Goal: Task Accomplishment & Management: Manage account settings

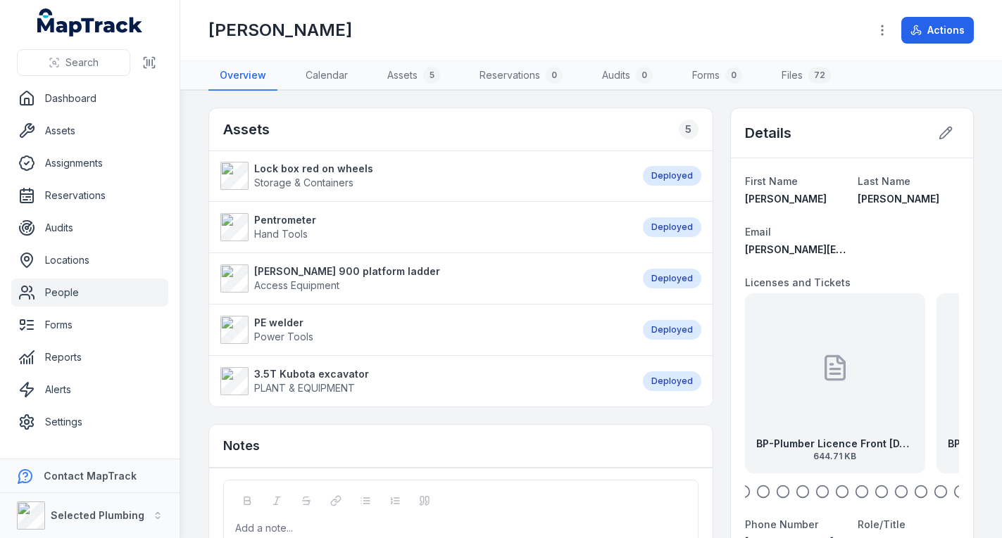
drag, startPoint x: 0, startPoint y: 0, endPoint x: 865, endPoint y: 372, distance: 941.8
click at [865, 372] on div "BP-Plumber Licence Front [DATE] 644.71 KB" at bounding box center [835, 384] width 180 height 180
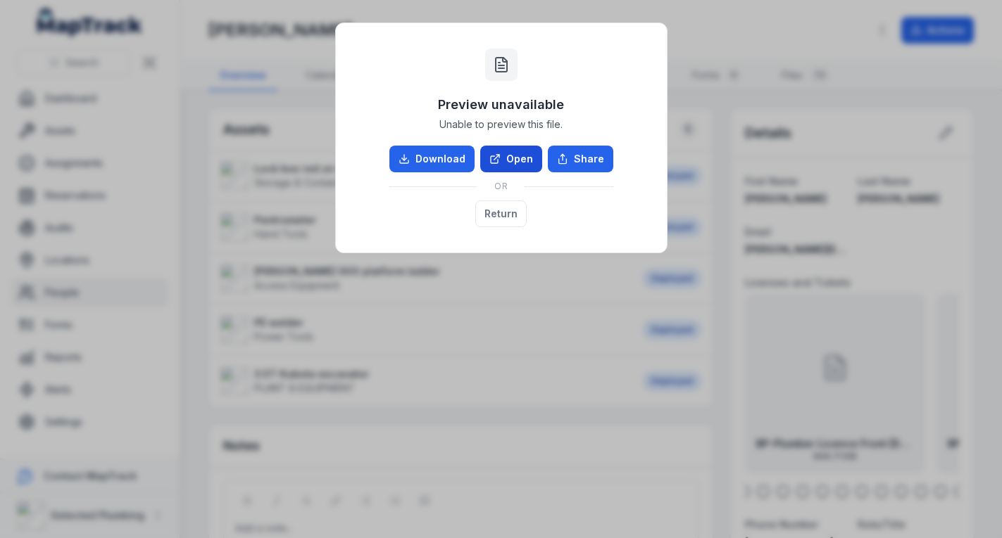
click at [526, 157] on link "Open" at bounding box center [511, 159] width 62 height 27
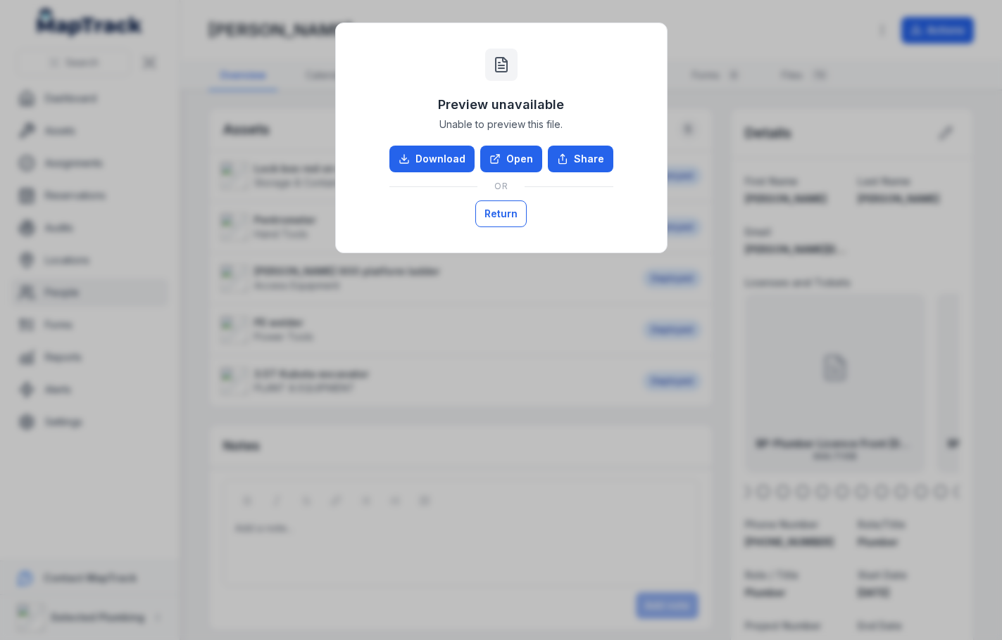
click at [496, 211] on button "Return" at bounding box center [500, 214] width 51 height 27
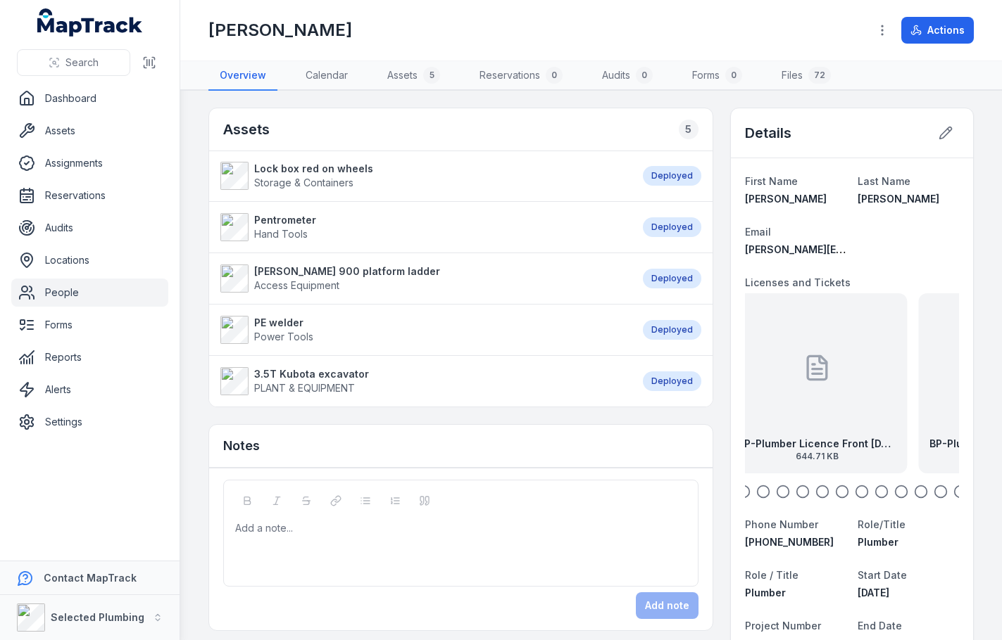
drag, startPoint x: 850, startPoint y: 406, endPoint x: 716, endPoint y: 392, distance: 135.2
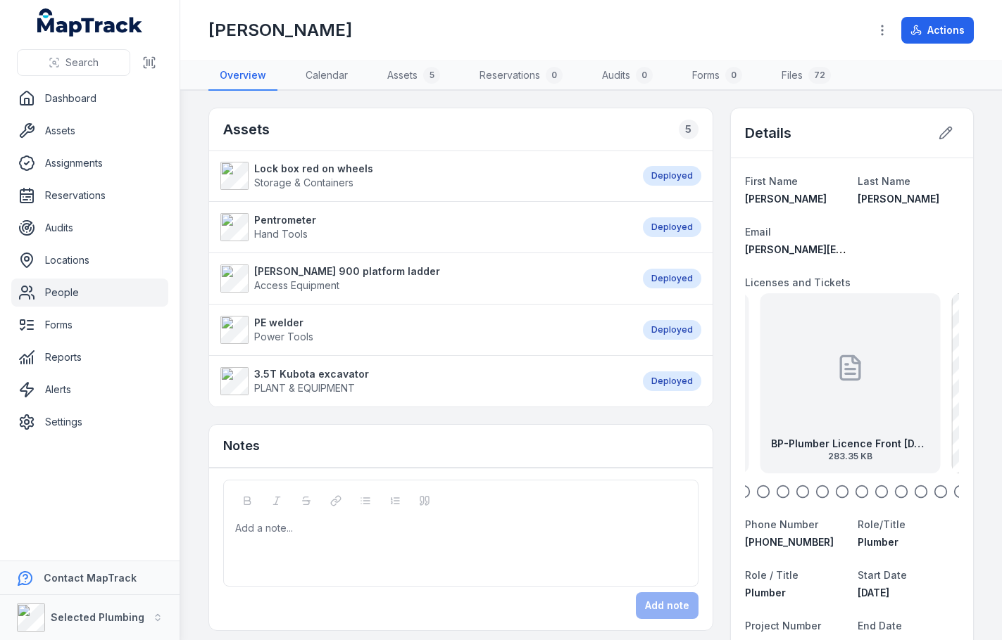
click at [835, 417] on div at bounding box center [849, 368] width 28 height 127
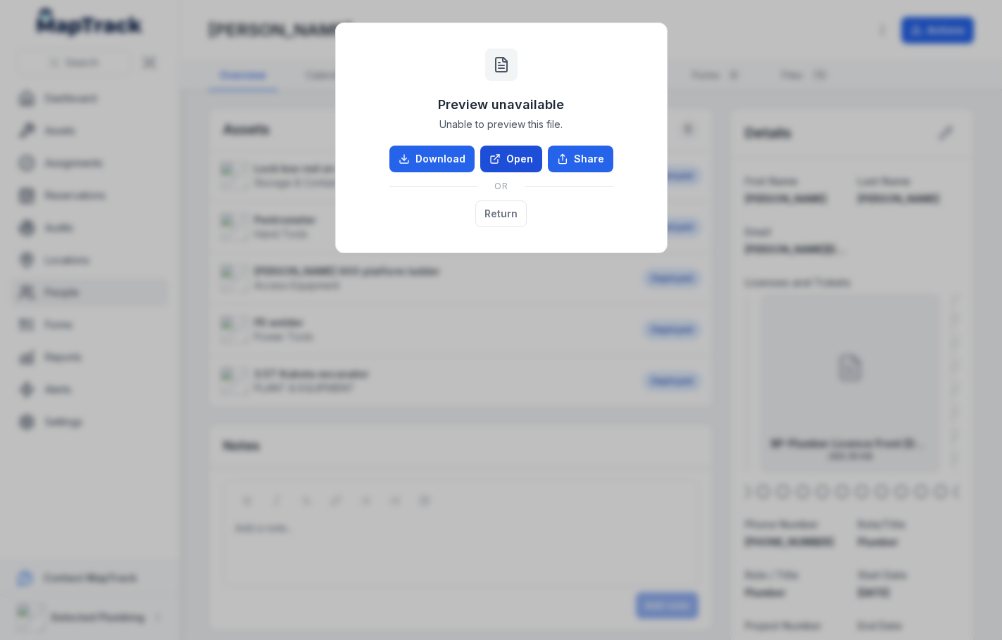
click at [507, 154] on link "Open" at bounding box center [511, 159] width 62 height 27
click at [505, 209] on button "Return" at bounding box center [500, 214] width 51 height 27
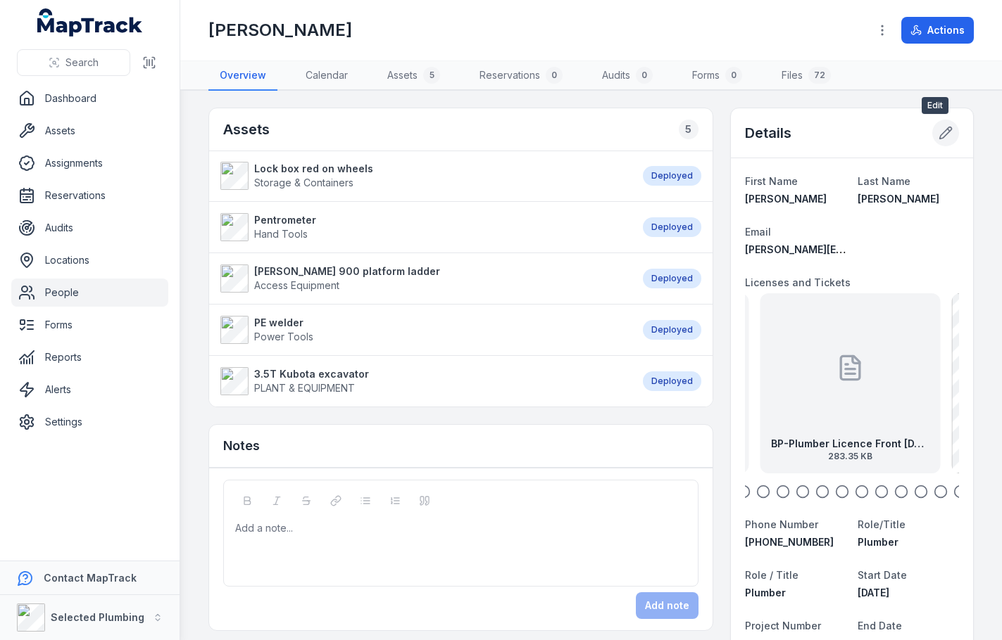
click at [938, 132] on icon at bounding box center [945, 133] width 14 height 14
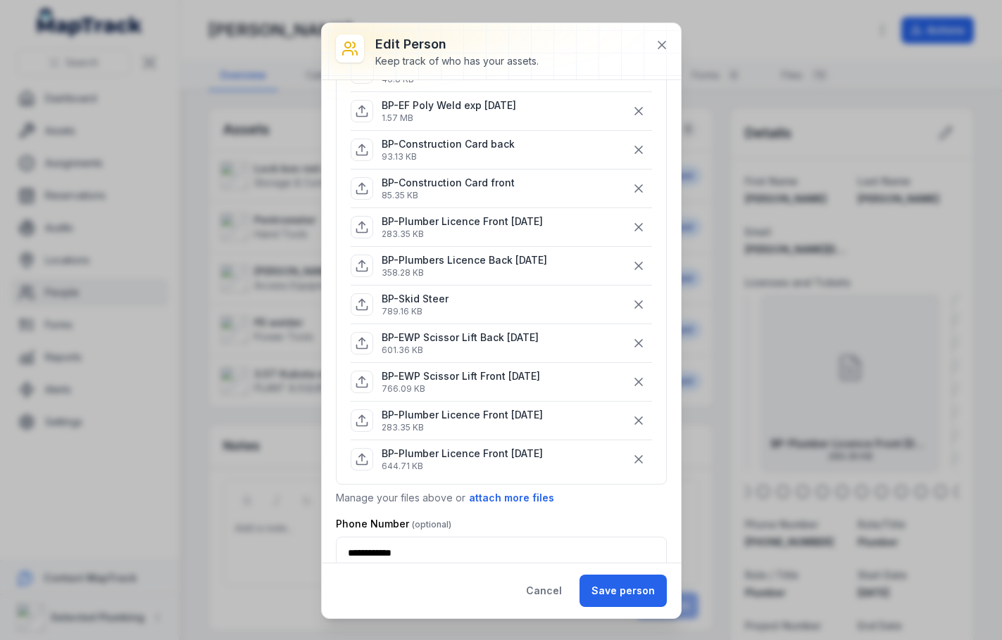
scroll to position [985, 0]
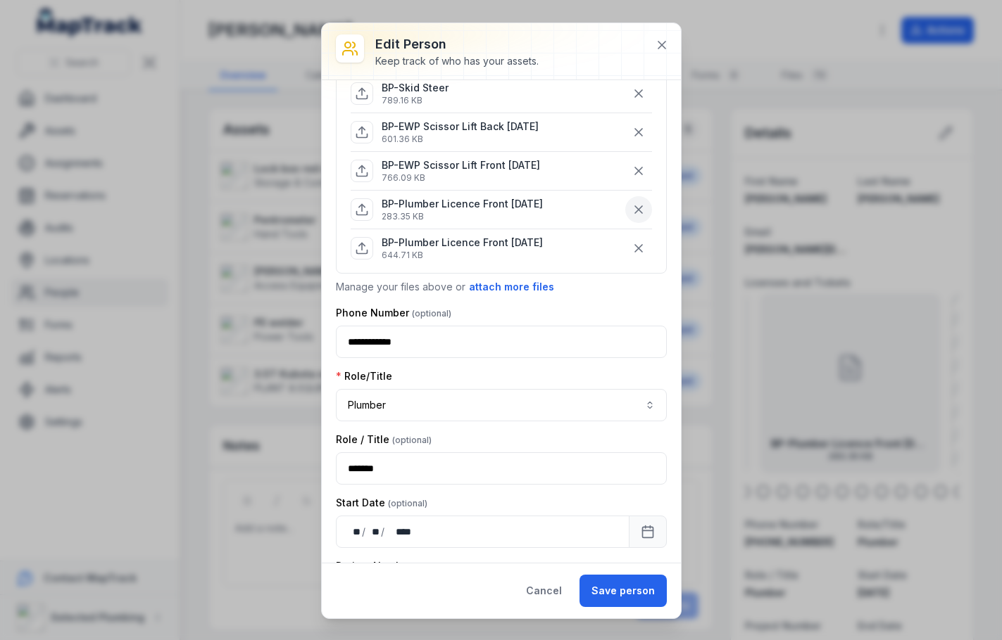
click at [631, 206] on icon "button" at bounding box center [638, 210] width 14 height 14
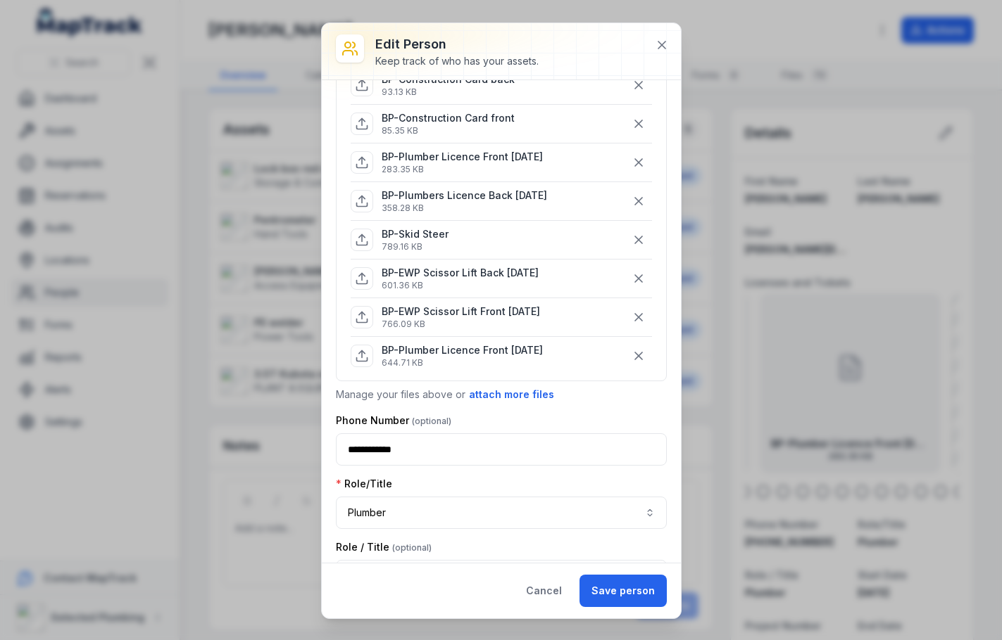
scroll to position [774, 0]
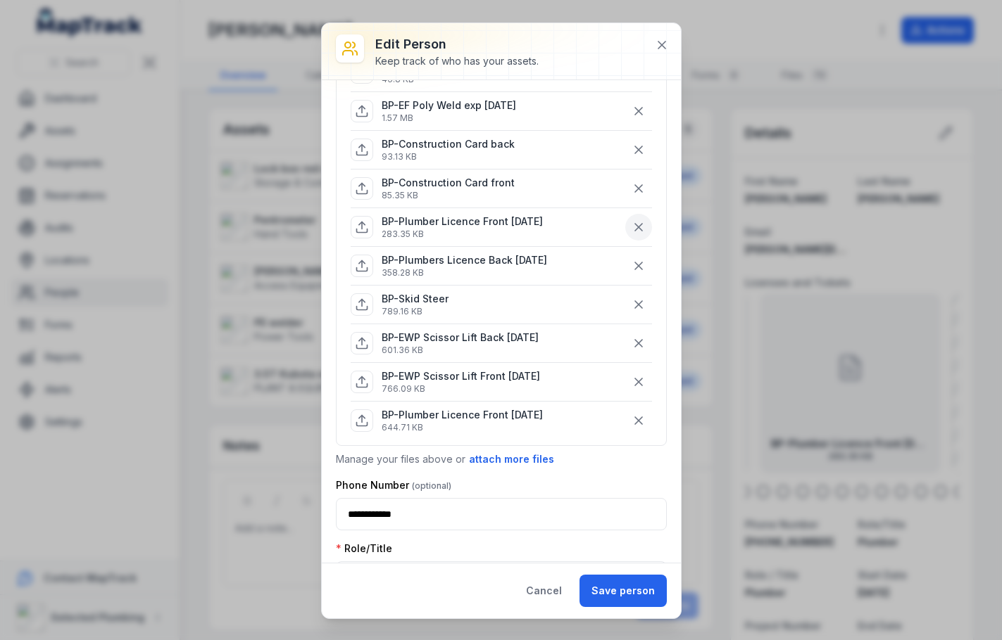
click at [631, 223] on icon "button" at bounding box center [638, 227] width 14 height 14
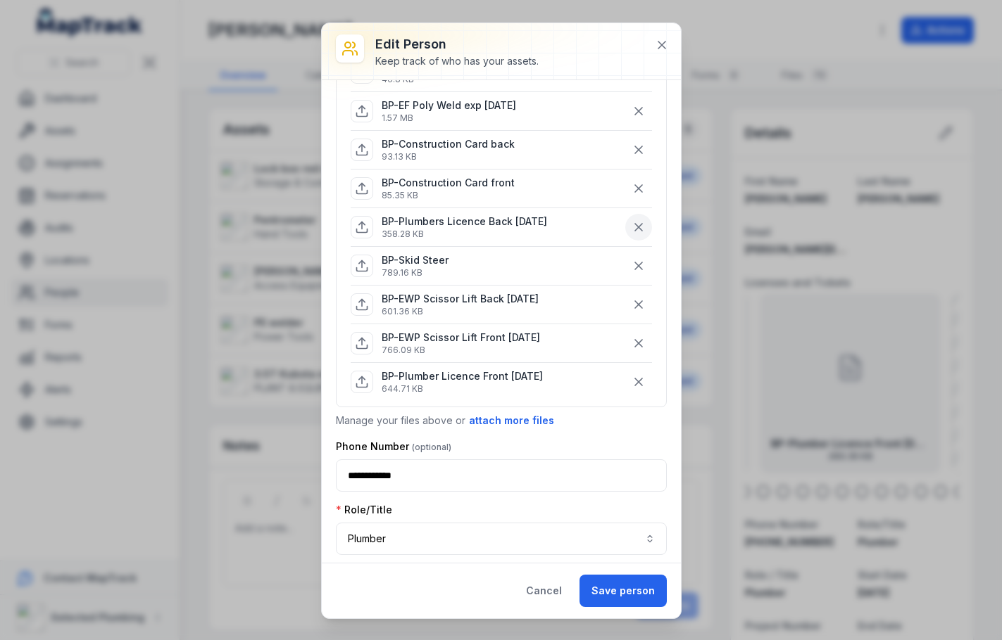
click at [635, 226] on icon "button" at bounding box center [638, 227] width 7 height 7
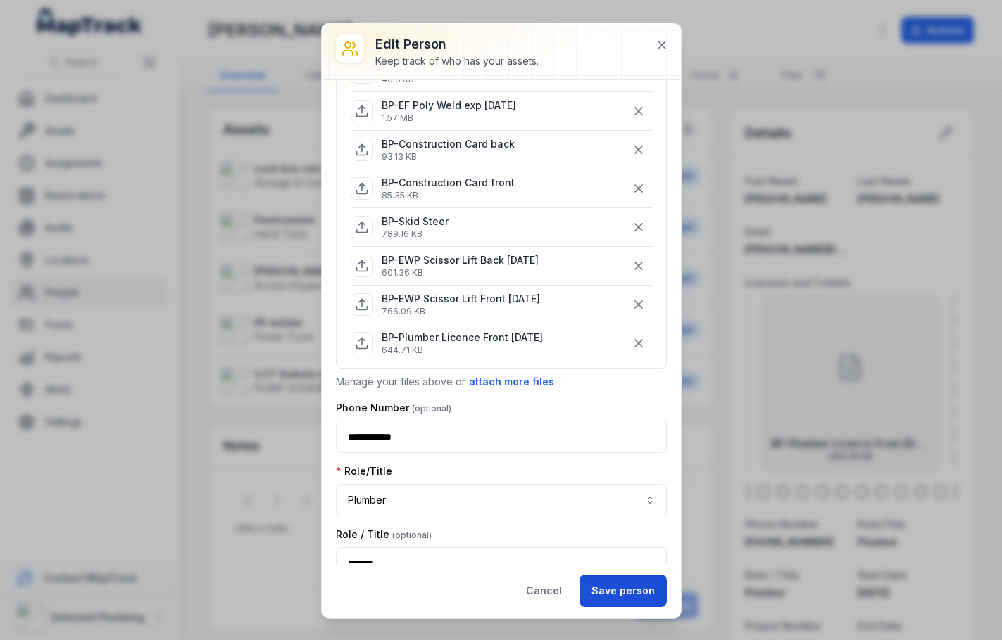
click at [622, 538] on button "Save person" at bounding box center [622, 591] width 87 height 32
